Goal: Information Seeking & Learning: Learn about a topic

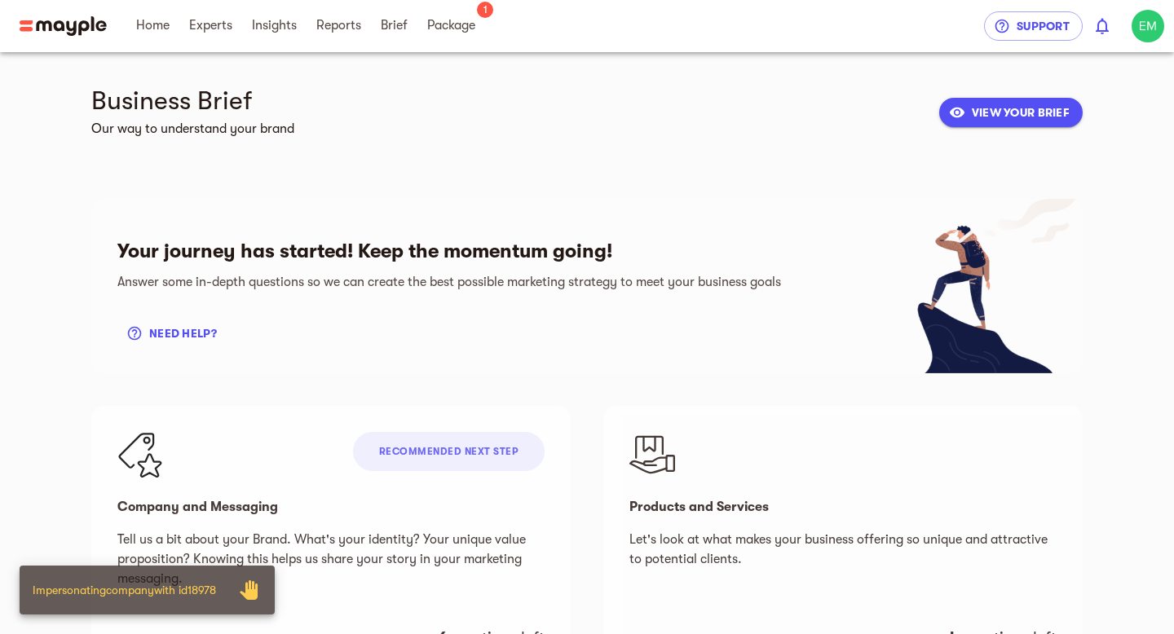
drag, startPoint x: 382, startPoint y: 23, endPoint x: 345, endPoint y: 66, distance: 57.2
click at [382, 24] on span "Brief" at bounding box center [394, 25] width 27 height 20
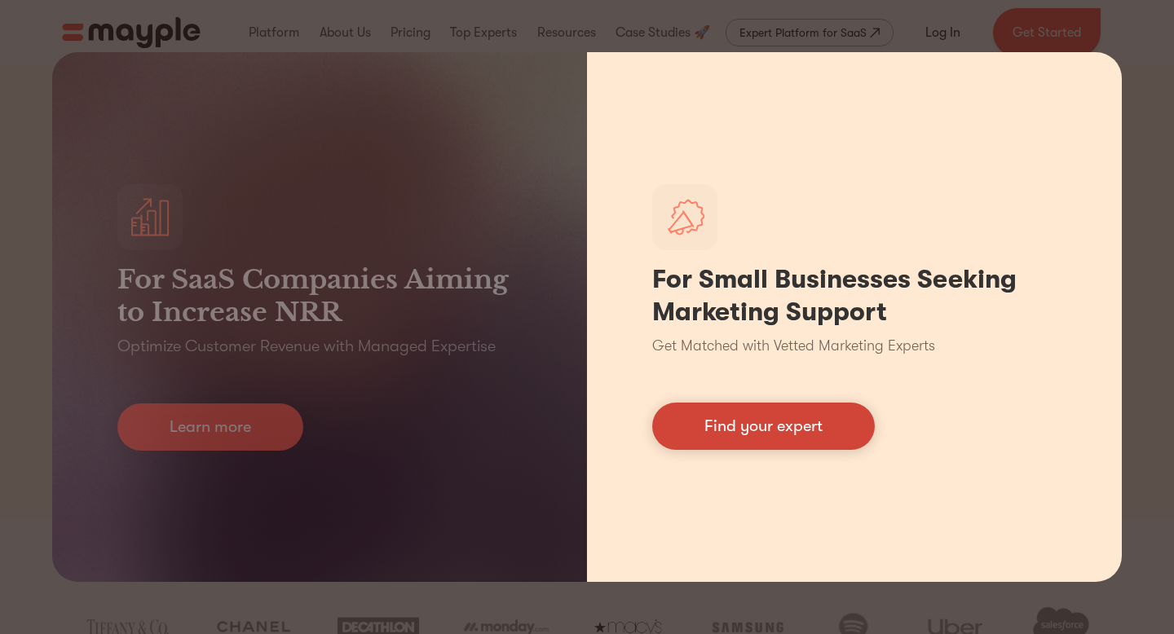
click at [783, 434] on link "Find your expert" at bounding box center [763, 426] width 223 height 47
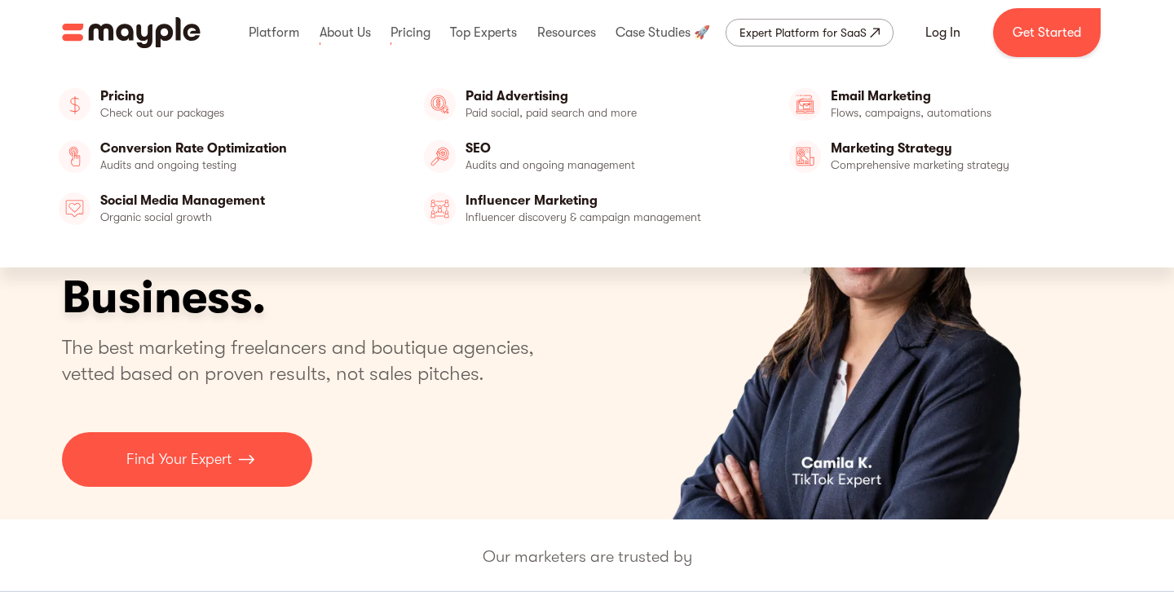
drag, startPoint x: 414, startPoint y: 29, endPoint x: 457, endPoint y: 128, distance: 108.4
click at [414, 29] on link at bounding box center [410, 33] width 48 height 52
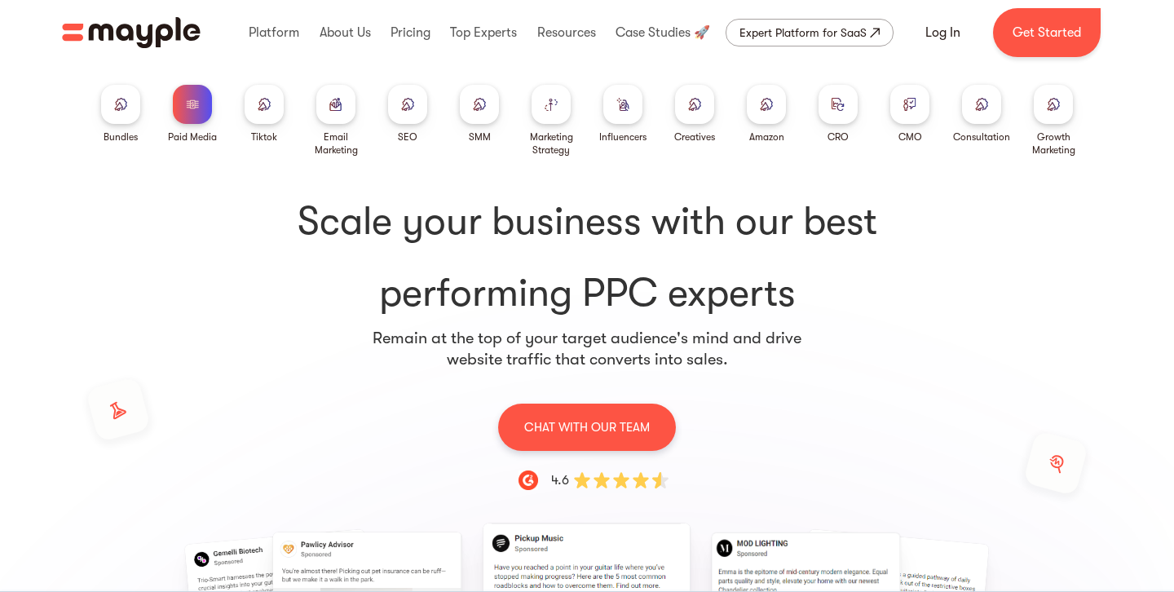
click at [185, 119] on div at bounding box center [192, 104] width 39 height 39
click at [196, 102] on img at bounding box center [192, 104] width 13 height 12
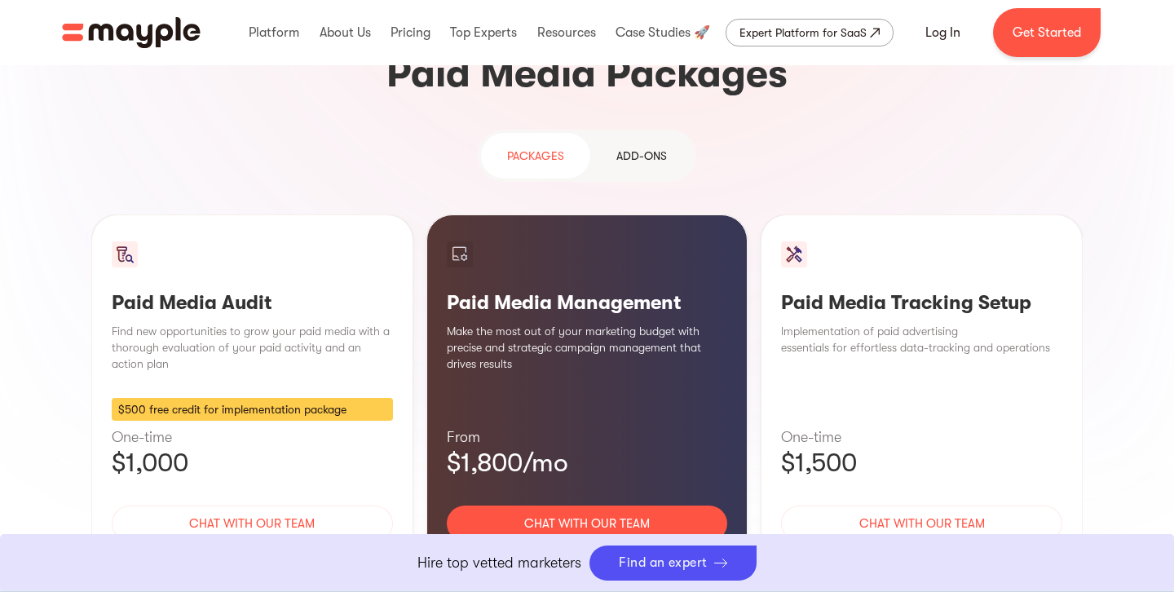
scroll to position [1470, 0]
click at [612, 553] on div "Learn More" at bounding box center [587, 570] width 281 height 34
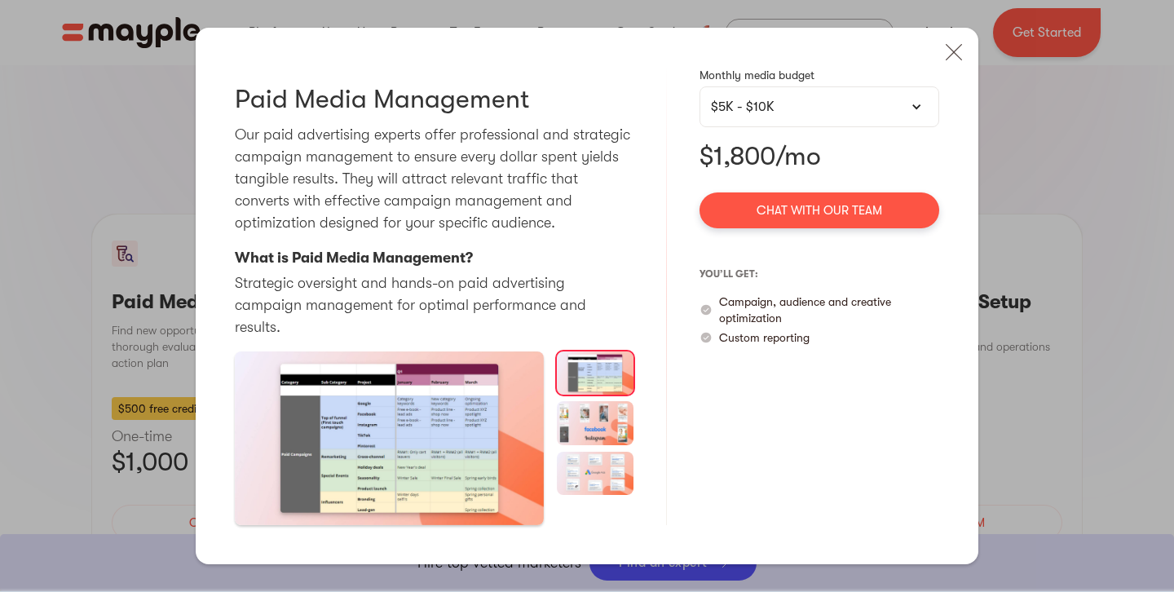
click at [776, 117] on div "$5K - $10K" at bounding box center [819, 107] width 217 height 20
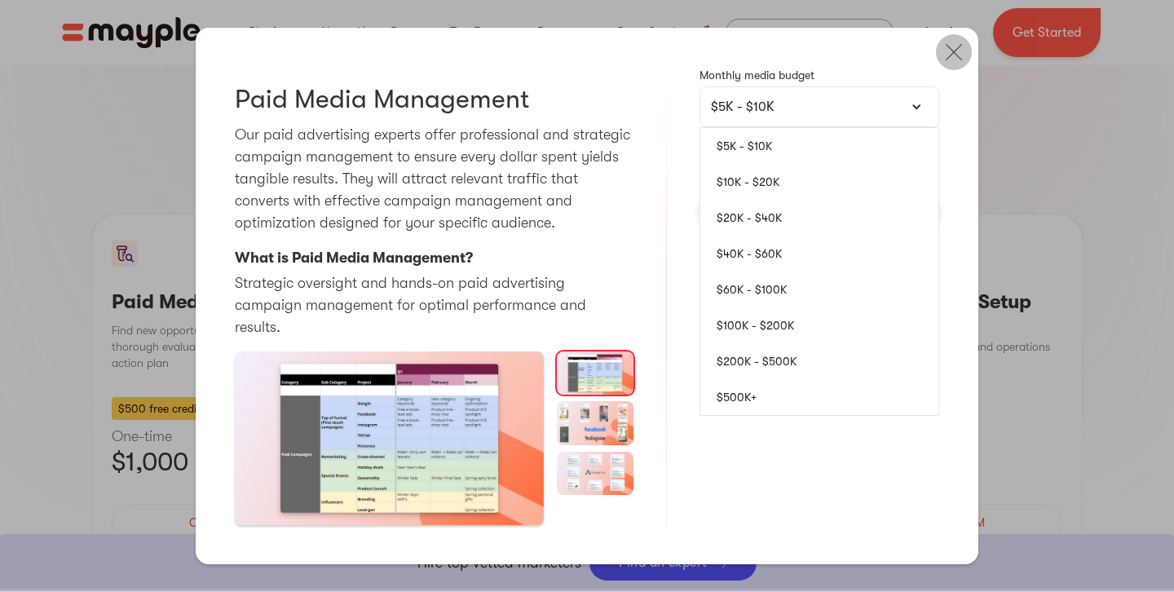
click at [956, 62] on img at bounding box center [954, 52] width 36 height 36
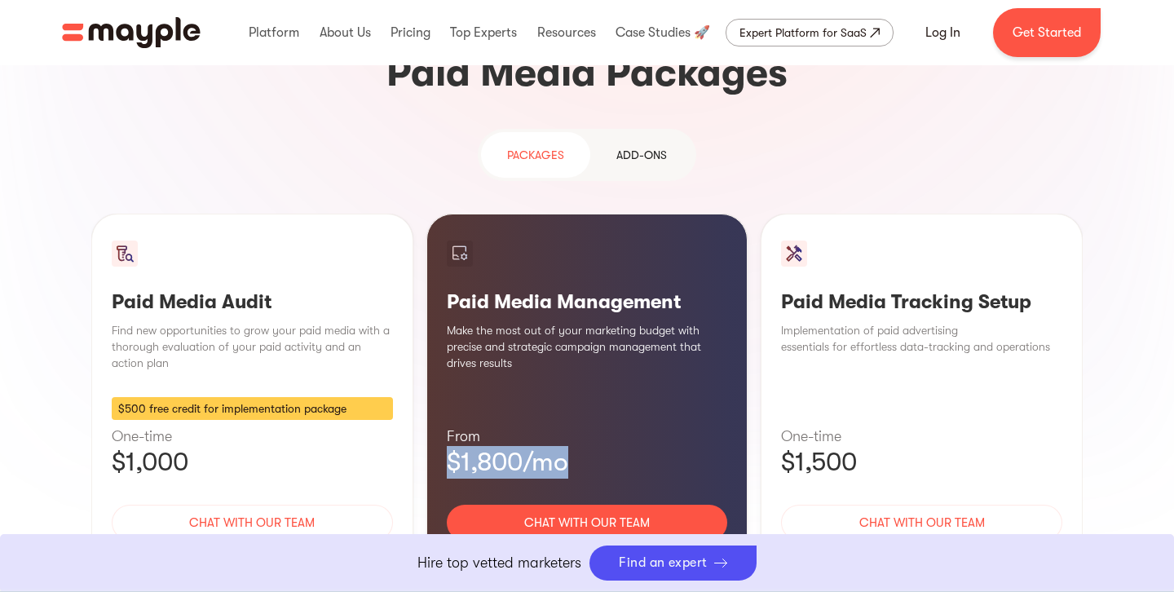
drag, startPoint x: 574, startPoint y: 343, endPoint x: 442, endPoint y: 347, distance: 132.1
click at [442, 347] on div "Paid Media Management Make the most out of your marketing budget with precise a…" at bounding box center [587, 414] width 322 height 401
click at [767, 346] on div "Paid Media Tracking Setup Implementation of paid advertising essentials for eff…" at bounding box center [922, 414] width 322 height 401
drag, startPoint x: 769, startPoint y: 336, endPoint x: 861, endPoint y: 334, distance: 91.3
click at [861, 334] on div "Paid Media Tracking Setup Implementation of paid advertising essentials for eff…" at bounding box center [922, 414] width 322 height 401
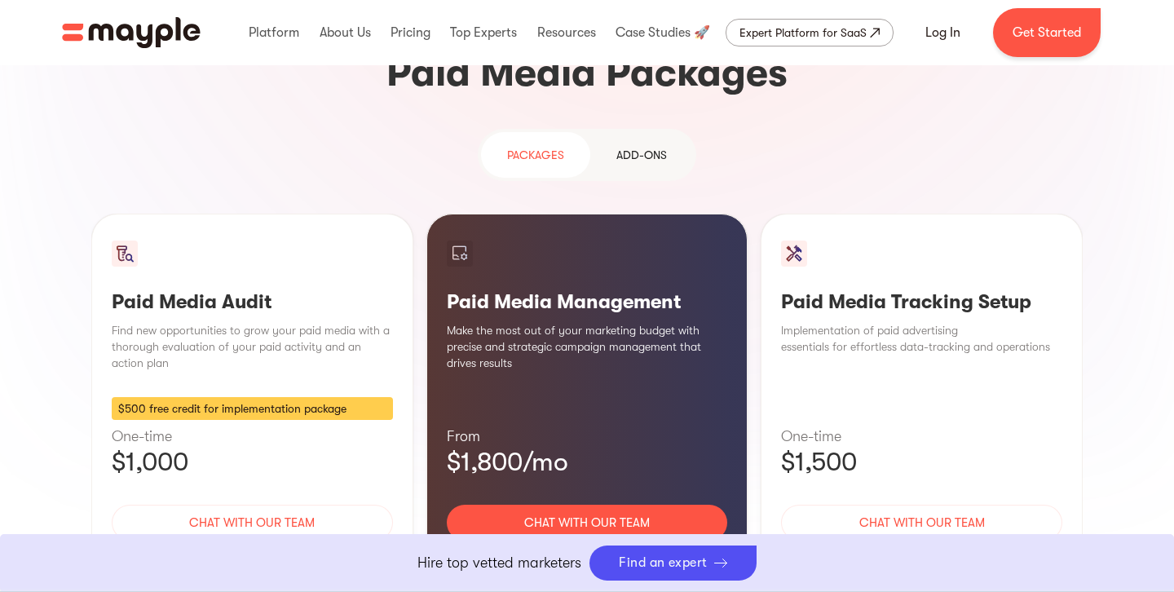
click at [908, 553] on div "Learn More" at bounding box center [921, 570] width 281 height 34
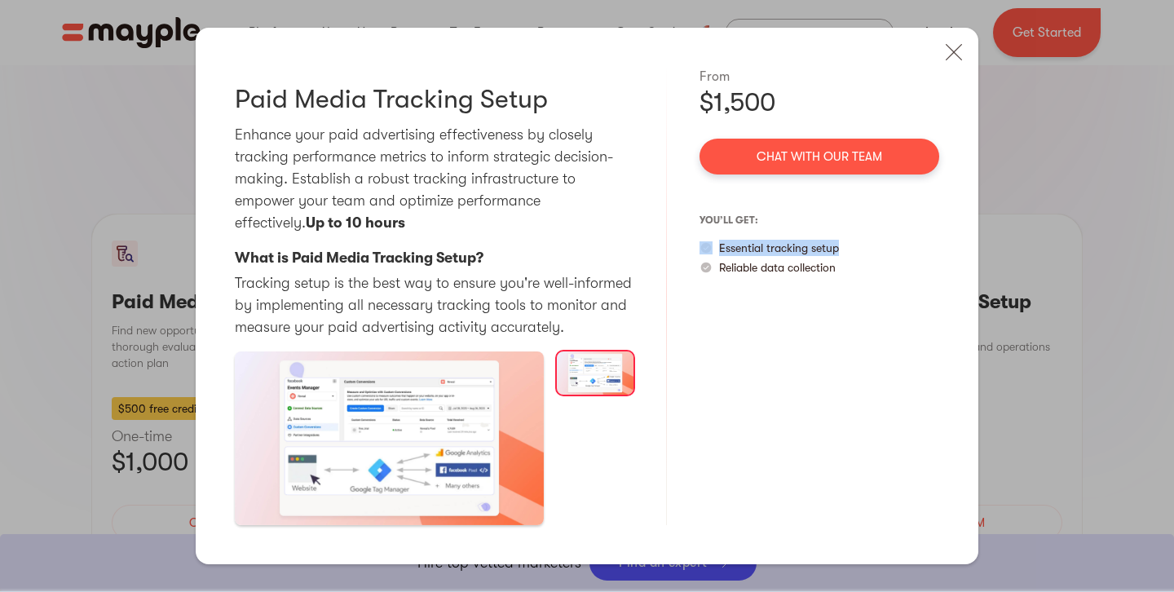
drag, startPoint x: 846, startPoint y: 247, endPoint x: 701, endPoint y: 253, distance: 145.2
click at [701, 253] on div "Essential tracking setup" at bounding box center [819, 248] width 240 height 16
drag, startPoint x: 856, startPoint y: 267, endPoint x: 685, endPoint y: 274, distance: 171.3
click at [685, 274] on div "Paid Media Tracking Setup Enhance your paid advertising effectiveness by closel…" at bounding box center [587, 296] width 783 height 536
click at [962, 51] on img at bounding box center [954, 52] width 36 height 36
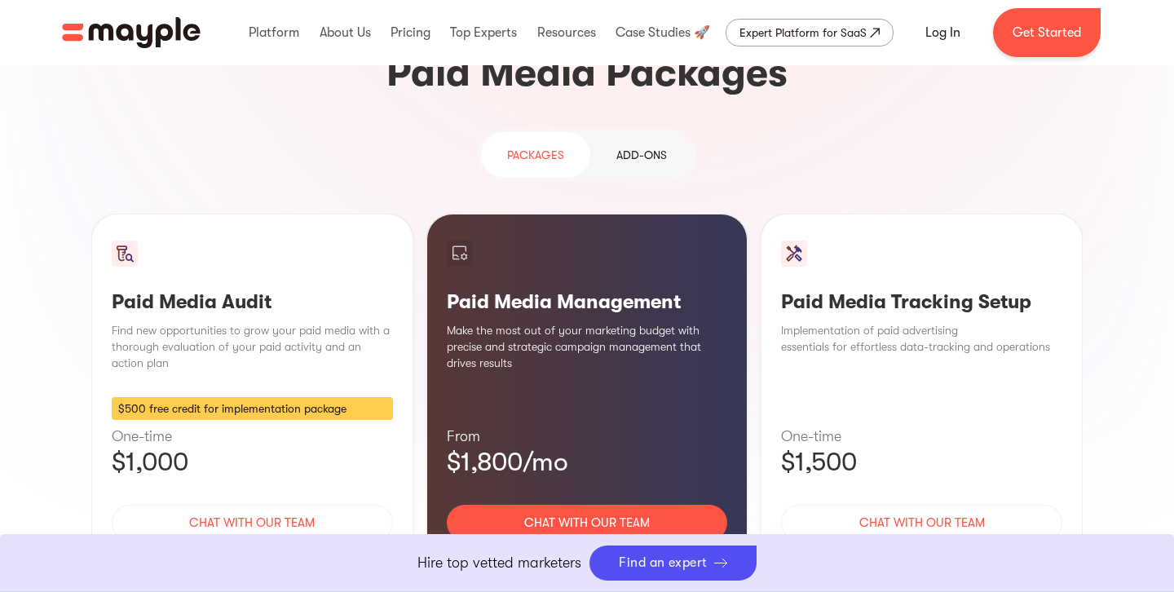
click at [593, 553] on div "Learn More" at bounding box center [587, 570] width 281 height 34
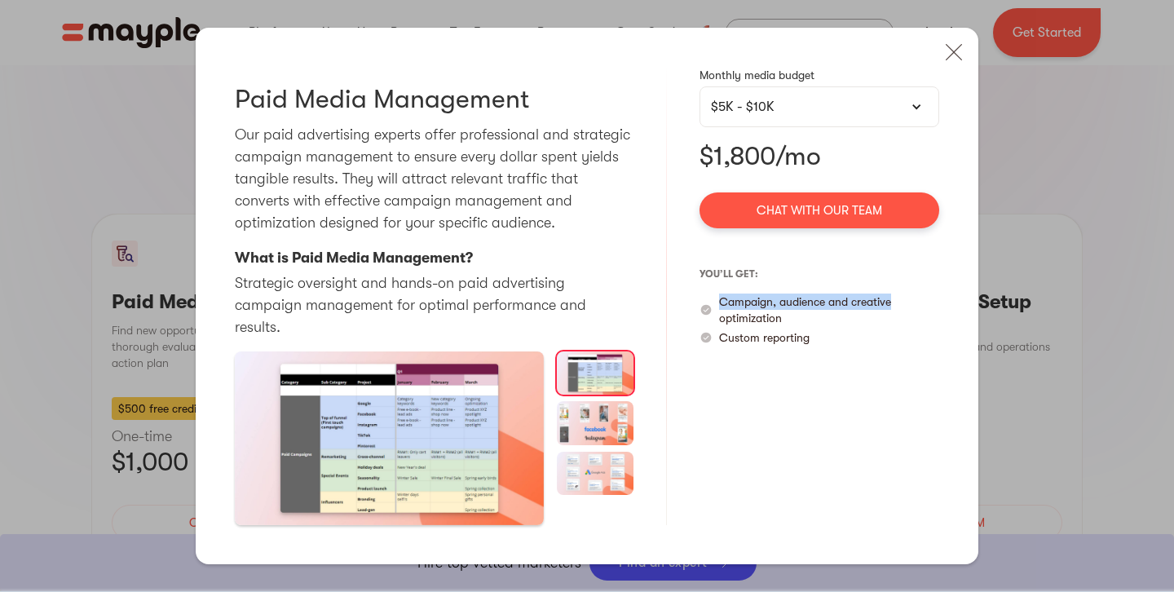
drag, startPoint x: 715, startPoint y: 311, endPoint x: 835, endPoint y: 326, distance: 120.7
click at [902, 313] on div "Campaign, audience and creative optimization" at bounding box center [819, 309] width 240 height 33
click at [774, 326] on p "Campaign, audience and creative optimization" at bounding box center [829, 309] width 220 height 33
drag, startPoint x: 789, startPoint y: 330, endPoint x: 711, endPoint y: 308, distance: 81.3
click at [711, 308] on div "Campaign, audience and creative optimization" at bounding box center [819, 309] width 240 height 33
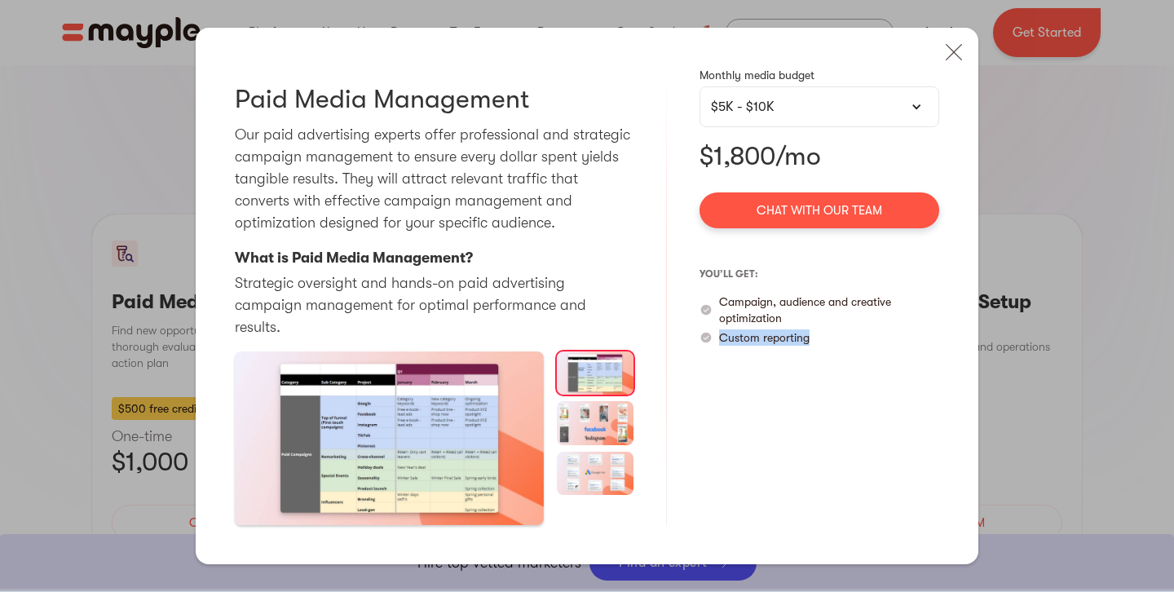
drag, startPoint x: 821, startPoint y: 348, endPoint x: 721, endPoint y: 345, distance: 99.5
click at [721, 345] on div "Custom reporting" at bounding box center [819, 337] width 240 height 16
click at [861, 395] on div "Monthly media budget $5K - $10K $5K - $10K $10K - $20K $20K - $40K $40K - $60K …" at bounding box center [819, 296] width 240 height 458
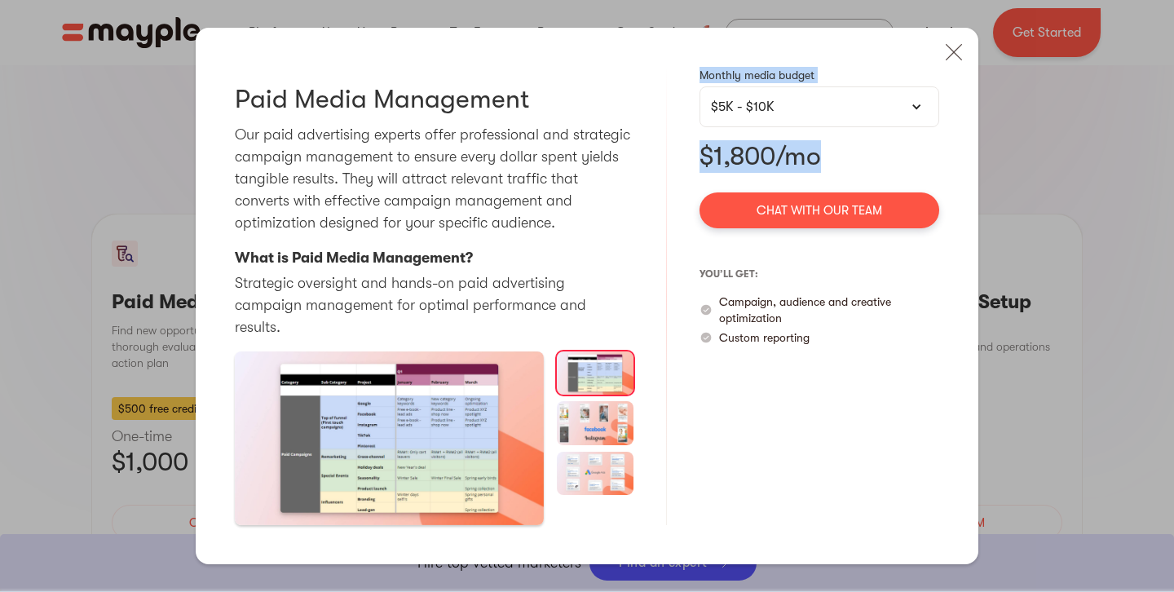
drag, startPoint x: 843, startPoint y: 167, endPoint x: 676, endPoint y: 152, distance: 167.8
click at [676, 152] on div "Paid Media Management Our paid advertising experts offer professional and strat…" at bounding box center [587, 296] width 783 height 536
drag, startPoint x: 740, startPoint y: 159, endPoint x: 748, endPoint y: 170, distance: 14.0
click at [740, 159] on p "$1,800/mo" at bounding box center [819, 156] width 240 height 33
click at [748, 170] on p "$1,800/mo" at bounding box center [819, 156] width 240 height 33
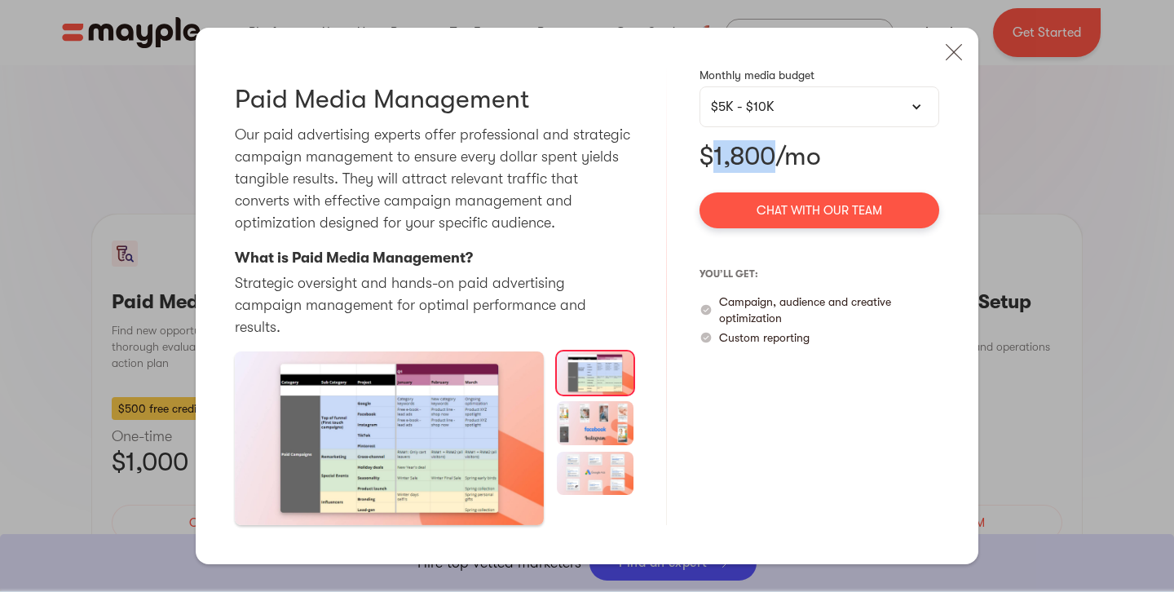
click at [748, 170] on p "$1,800/mo" at bounding box center [819, 156] width 240 height 33
click at [785, 173] on p "$1,800/mo" at bounding box center [819, 156] width 240 height 33
click at [951, 68] on img at bounding box center [954, 52] width 36 height 36
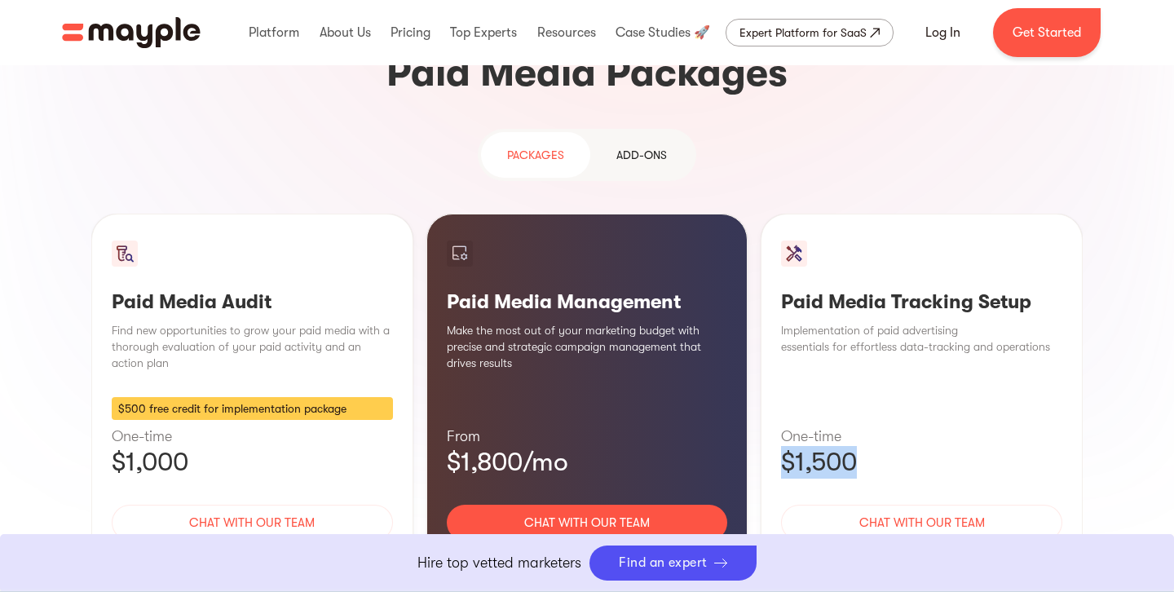
drag, startPoint x: 875, startPoint y: 340, endPoint x: 765, endPoint y: 336, distance: 110.1
click at [765, 336] on div "Paid Media Tracking Setup Implementation of paid advertising essentials for eff…" at bounding box center [922, 414] width 322 height 401
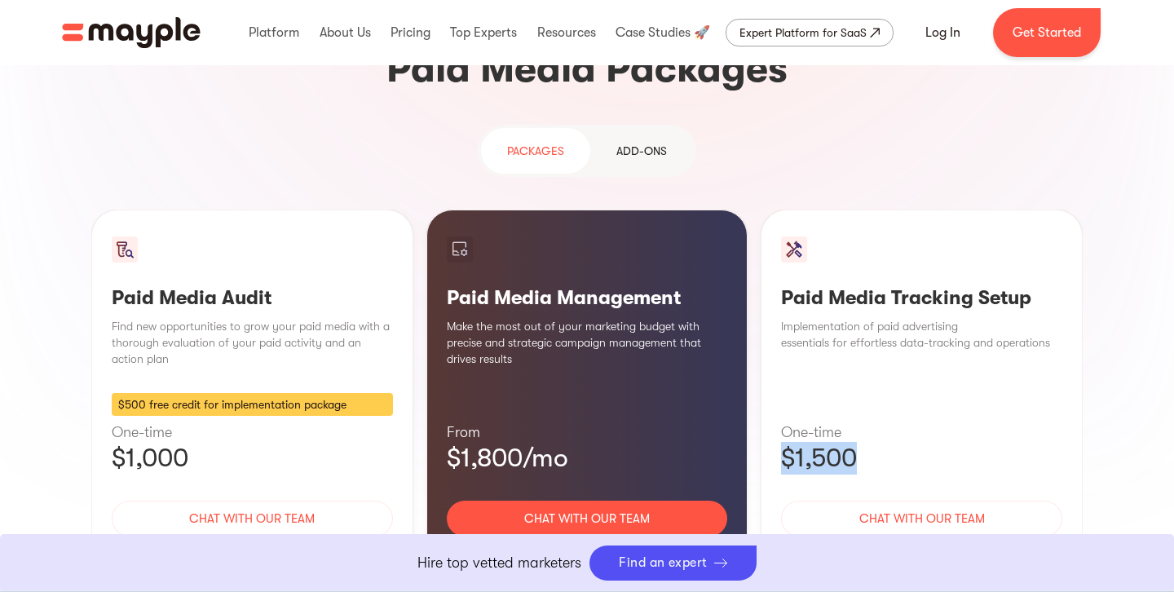
scroll to position [1464, 0]
